Goal: Task Accomplishment & Management: Manage account settings

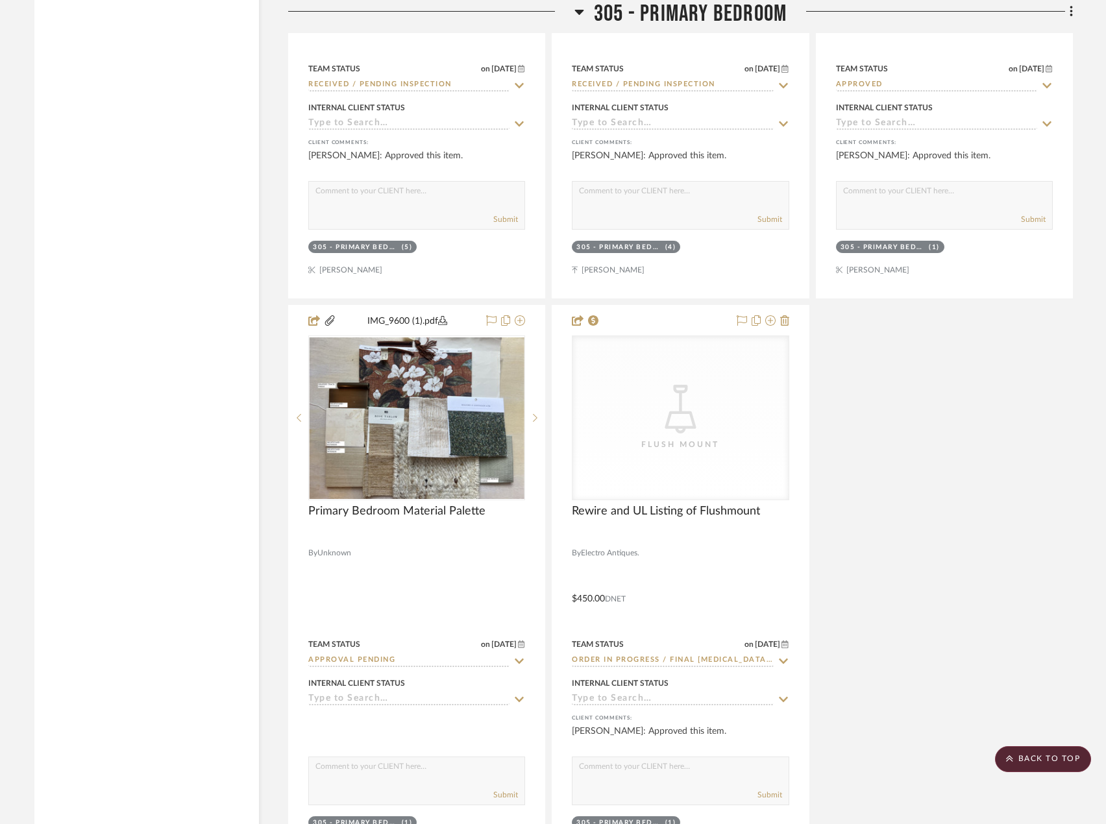
scroll to position [26788, 0]
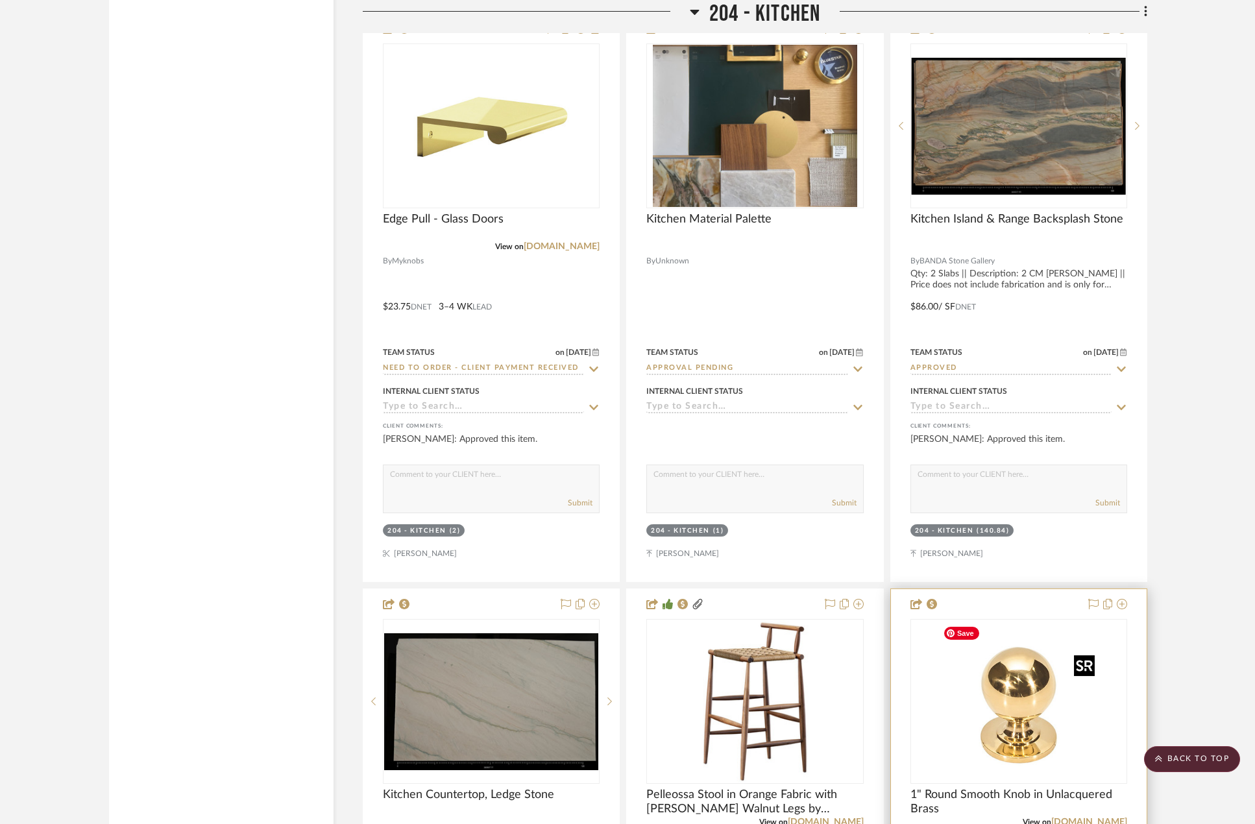
scroll to position [17429, 0]
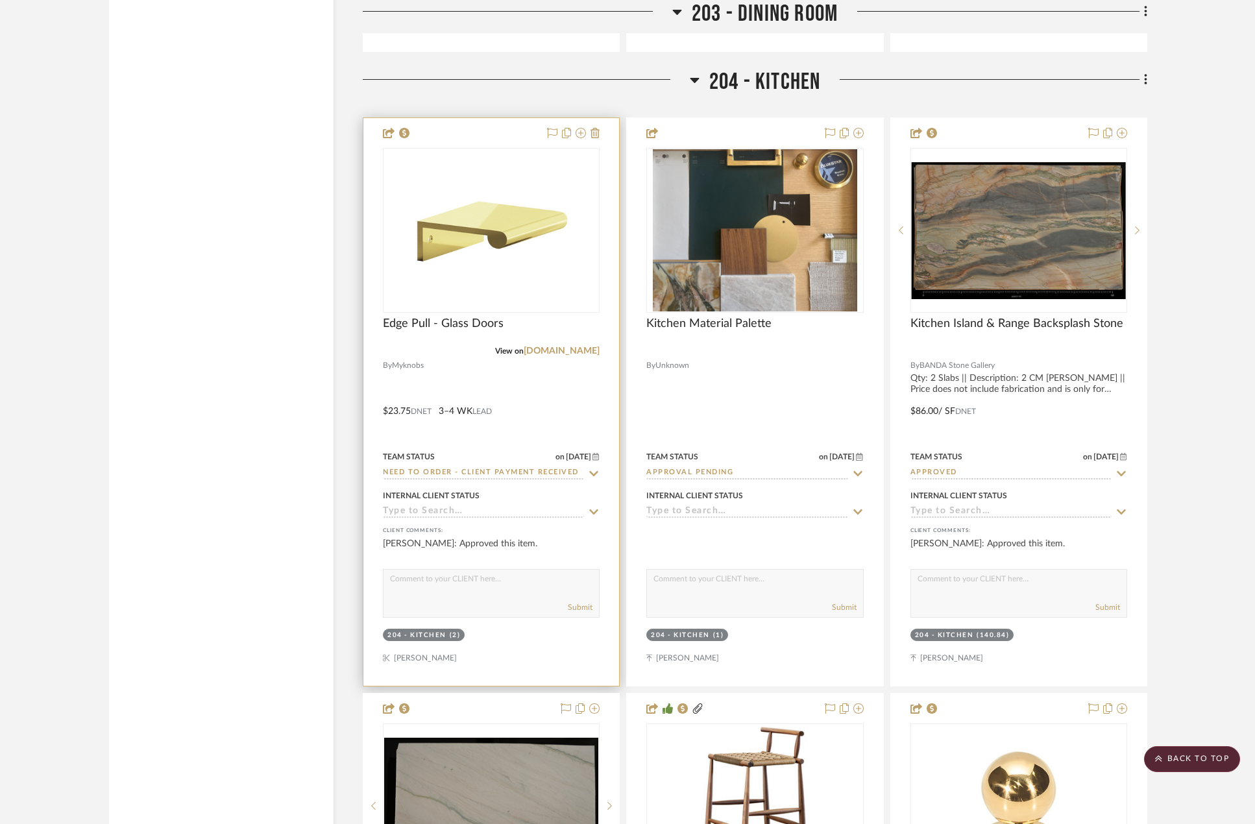
click at [561, 406] on div at bounding box center [491, 402] width 256 height 568
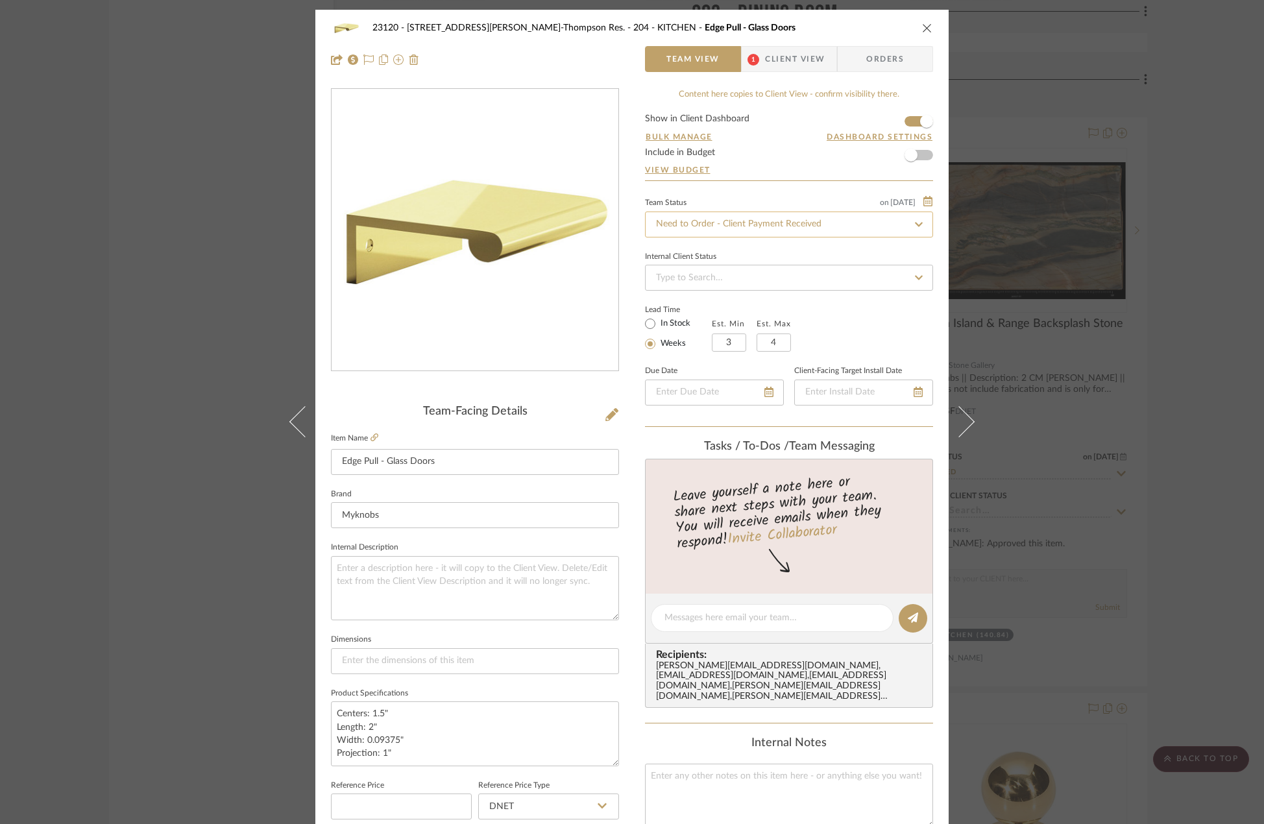
click at [748, 226] on input "Need to Order - Client Payment Received" at bounding box center [789, 225] width 288 height 26
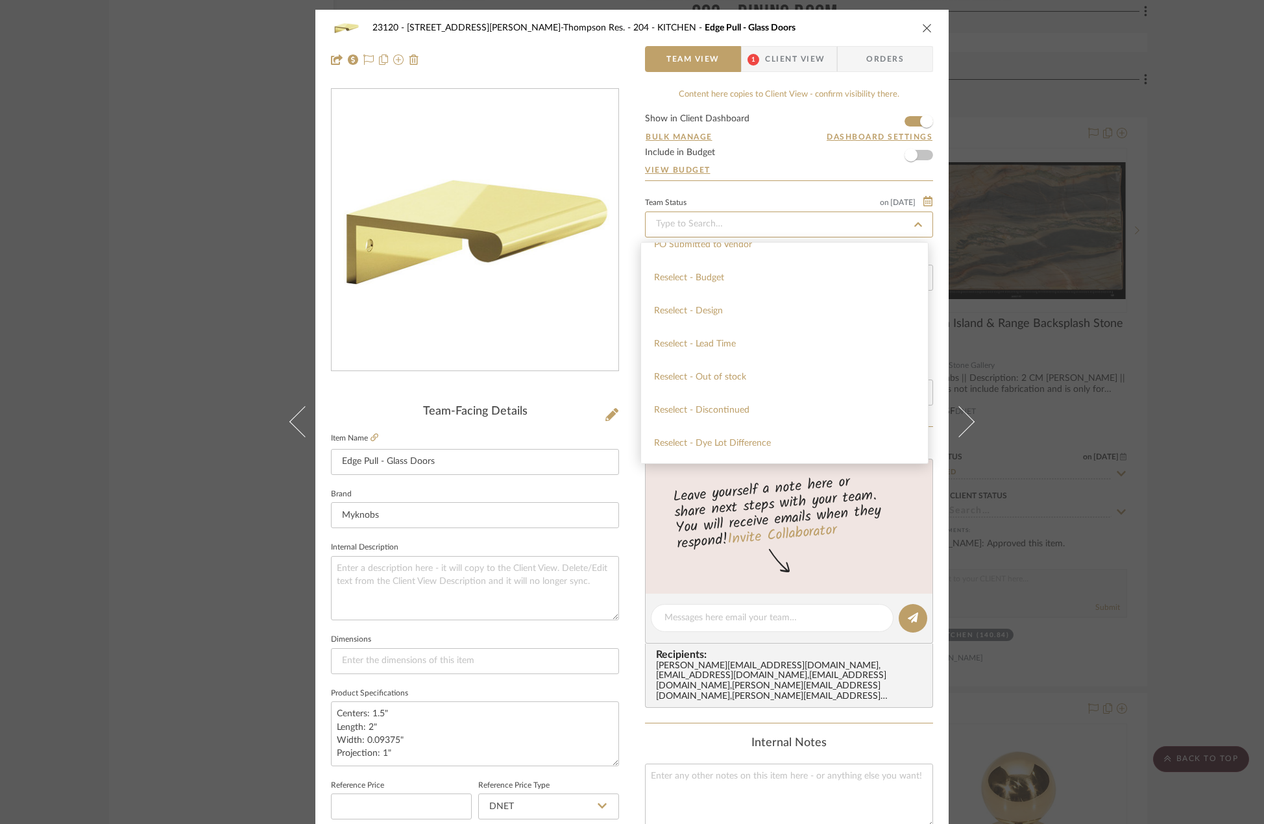
scroll to position [1233, 0]
click at [766, 380] on span "Order In Progress / Paid In Full w/ Freight, No Balance due" at bounding box center [771, 382] width 234 height 9
type input "[DATE]"
type input "Order In Progress / Paid In Full w/ Freight, No Balance due"
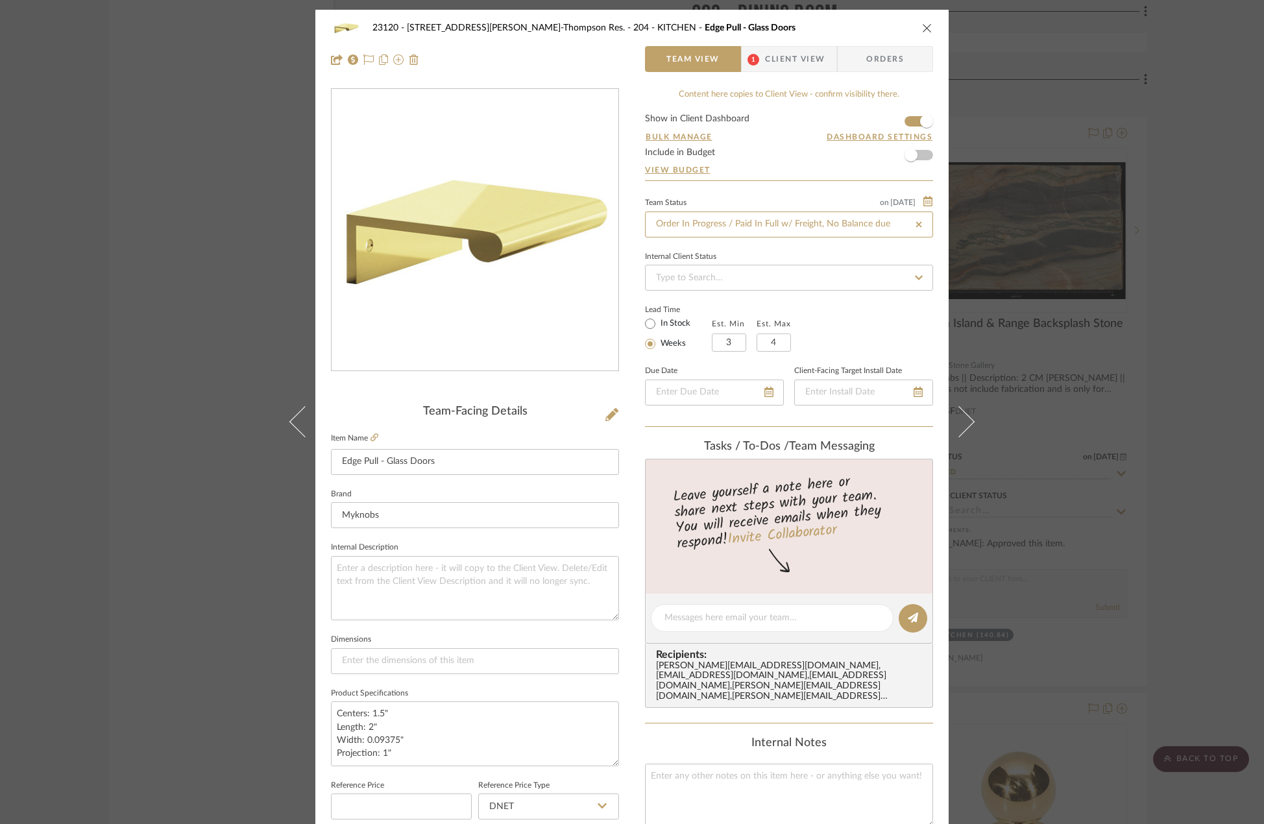
type input "[DATE]"
type input "Order In Progress / Paid In Full w/ Freight, No Balance due"
click at [718, 620] on textarea at bounding box center [772, 618] width 215 height 14
paste textarea "MYK-3233871"
type textarea "Order MYK-3233871 paid on 9/25"
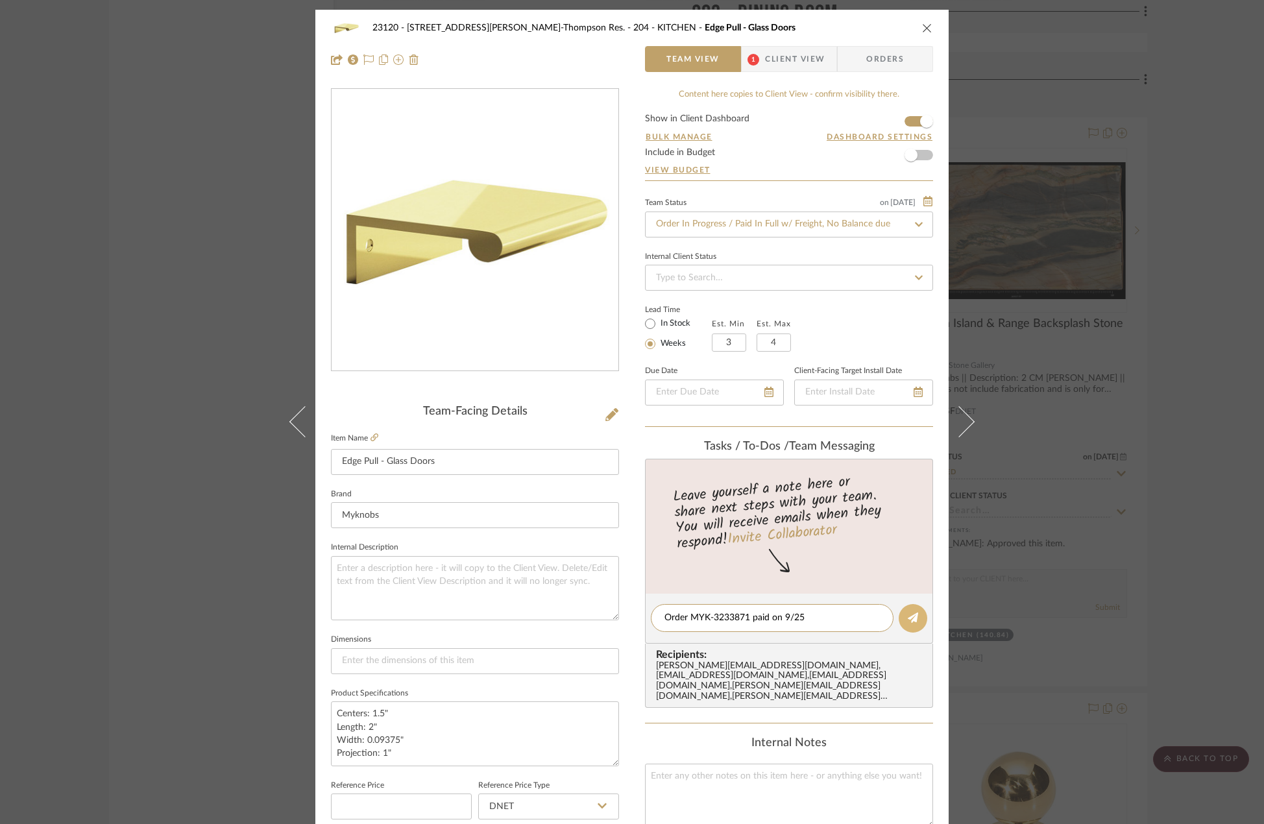
click at [909, 619] on icon at bounding box center [913, 618] width 10 height 10
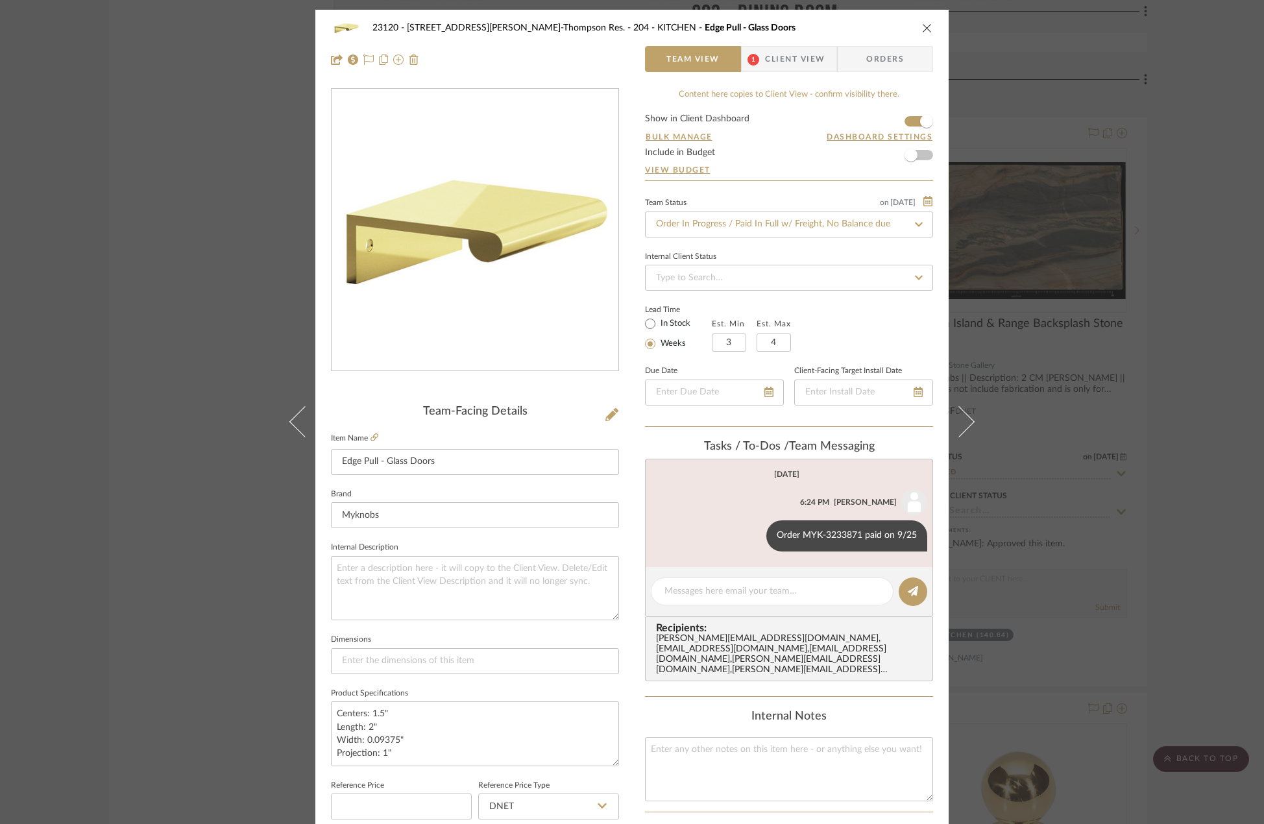
click at [125, 170] on div "23120 - 239 Dean St, Unwin-Thompson Res. 204 - KITCHEN Edge Pull - Glass Doors …" at bounding box center [632, 412] width 1264 height 824
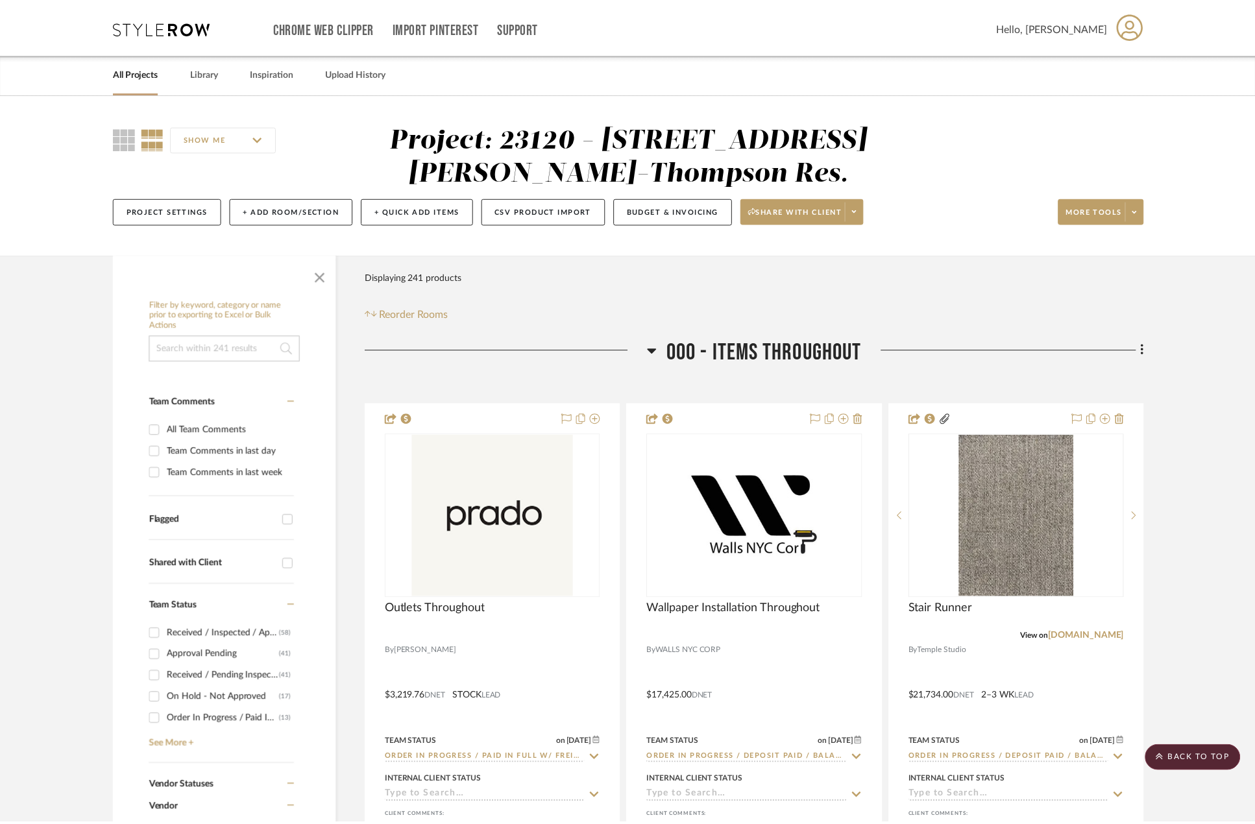
scroll to position [17429, 0]
